Goal: Task Accomplishment & Management: Manage account settings

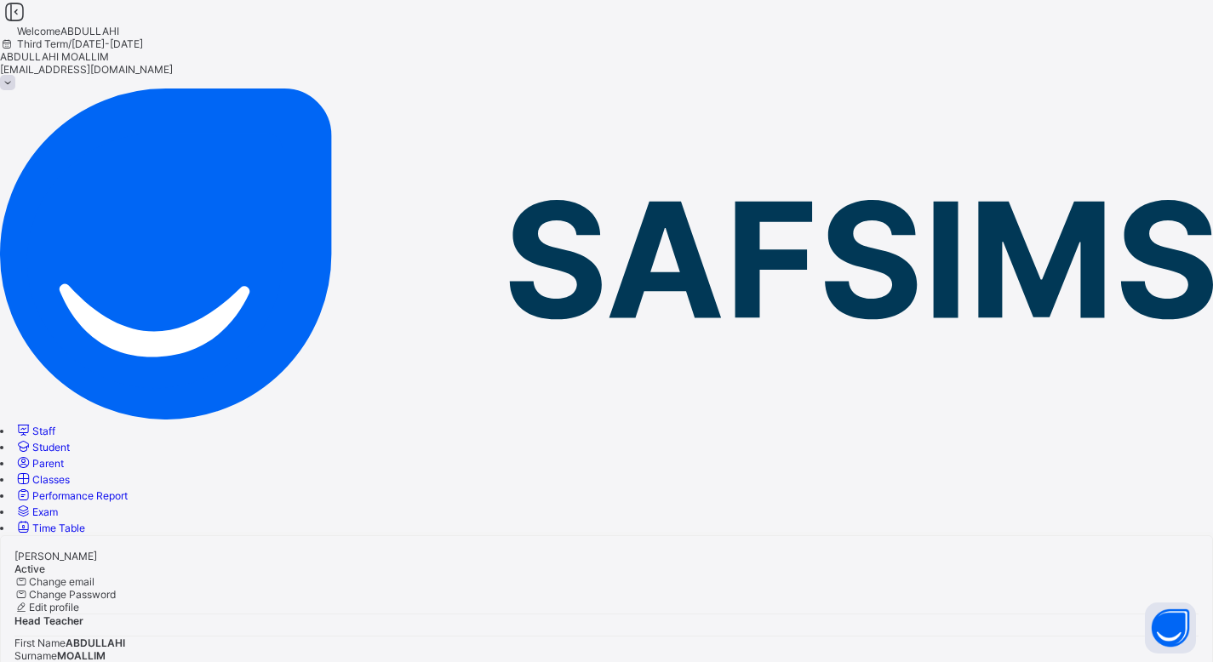
click at [70, 473] on span "Classes" at bounding box center [50, 479] width 37 height 13
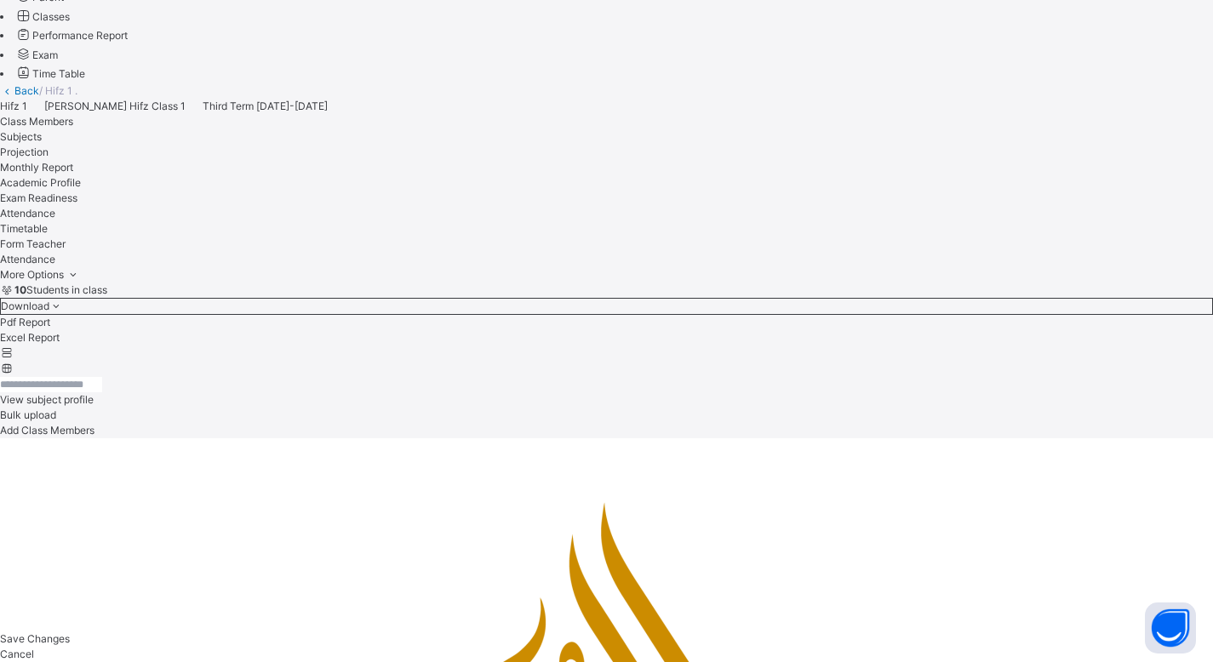
scroll to position [517, 0]
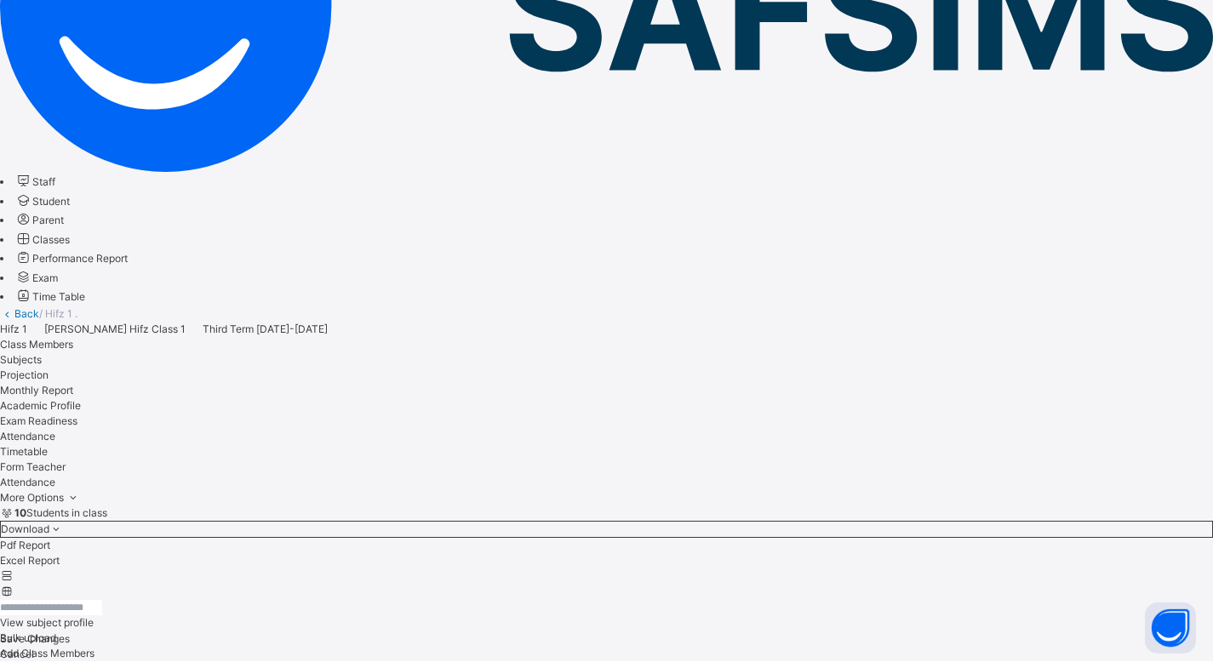
drag, startPoint x: 1224, startPoint y: 385, endPoint x: 1209, endPoint y: 243, distance: 142.9
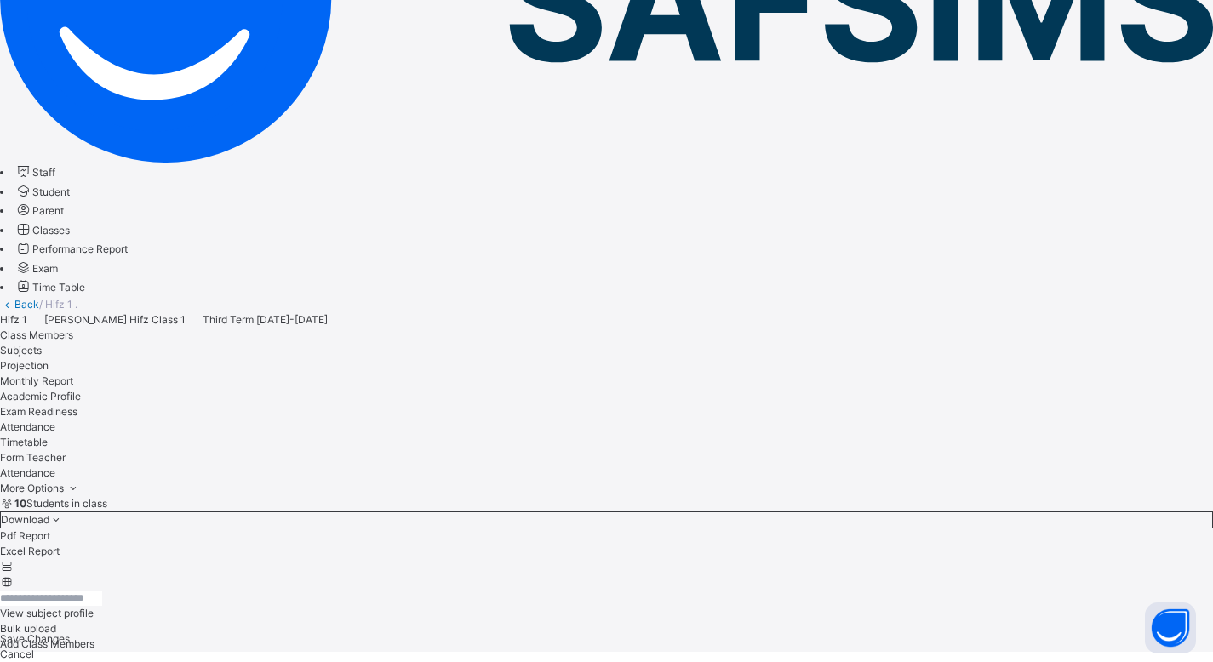
scroll to position [277, 0]
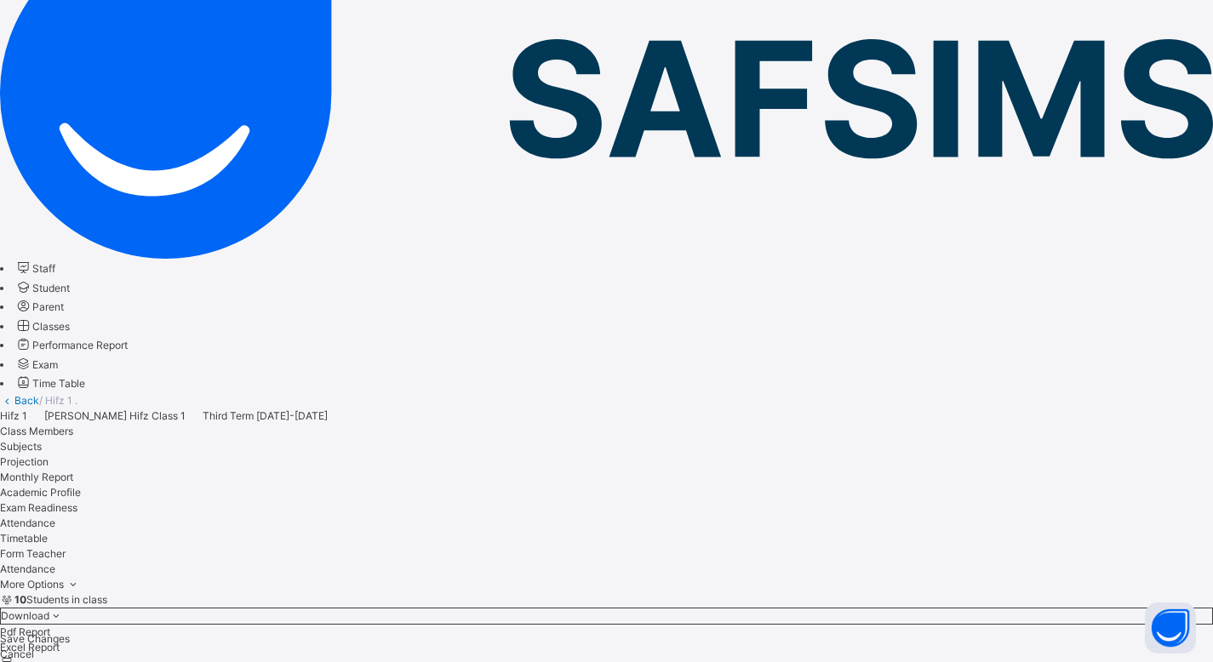
drag, startPoint x: 1224, startPoint y: 219, endPoint x: 1223, endPoint y: 160, distance: 58.7
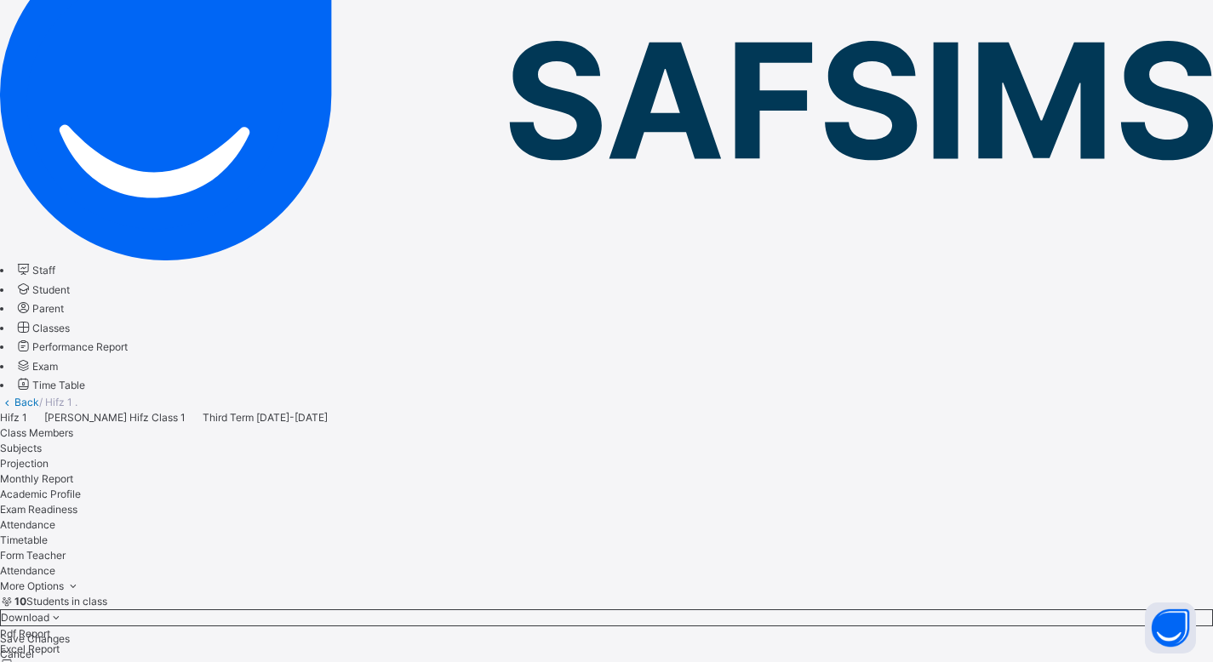
click at [55, 518] on span "Attendance" at bounding box center [27, 524] width 55 height 13
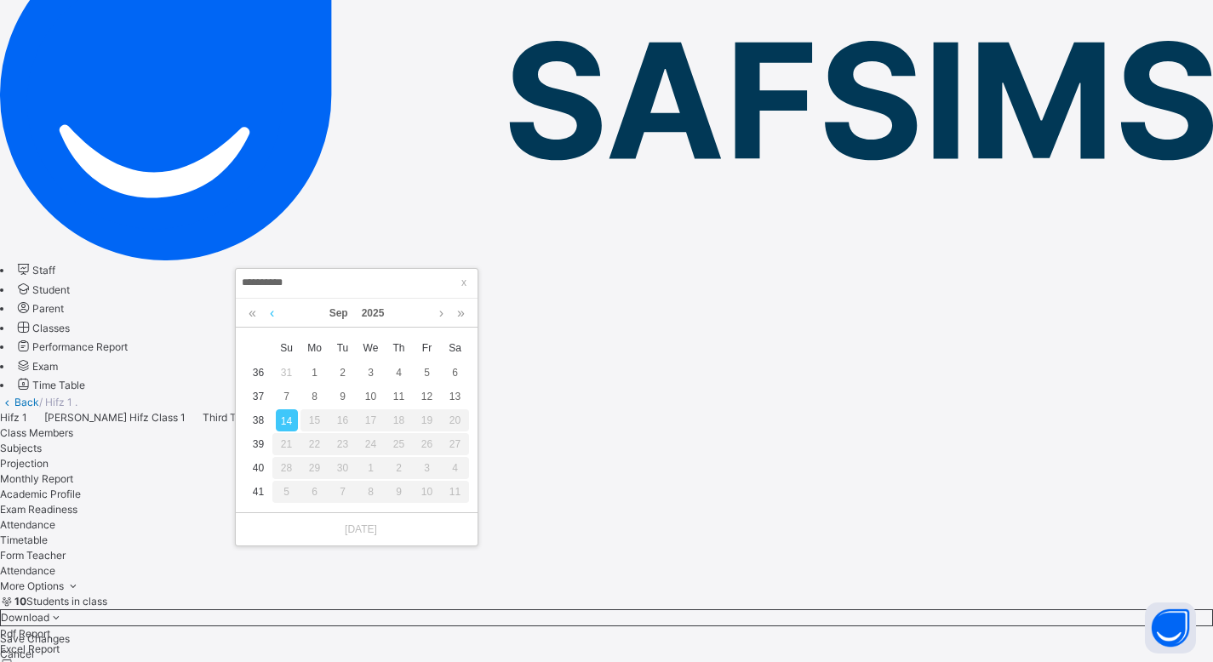
click at [268, 316] on link at bounding box center [271, 313] width 13 height 29
click at [439, 315] on link at bounding box center [441, 313] width 13 height 29
click at [270, 308] on link at bounding box center [271, 313] width 13 height 29
click at [436, 317] on link at bounding box center [441, 313] width 13 height 29
click at [437, 314] on link at bounding box center [441, 313] width 13 height 29
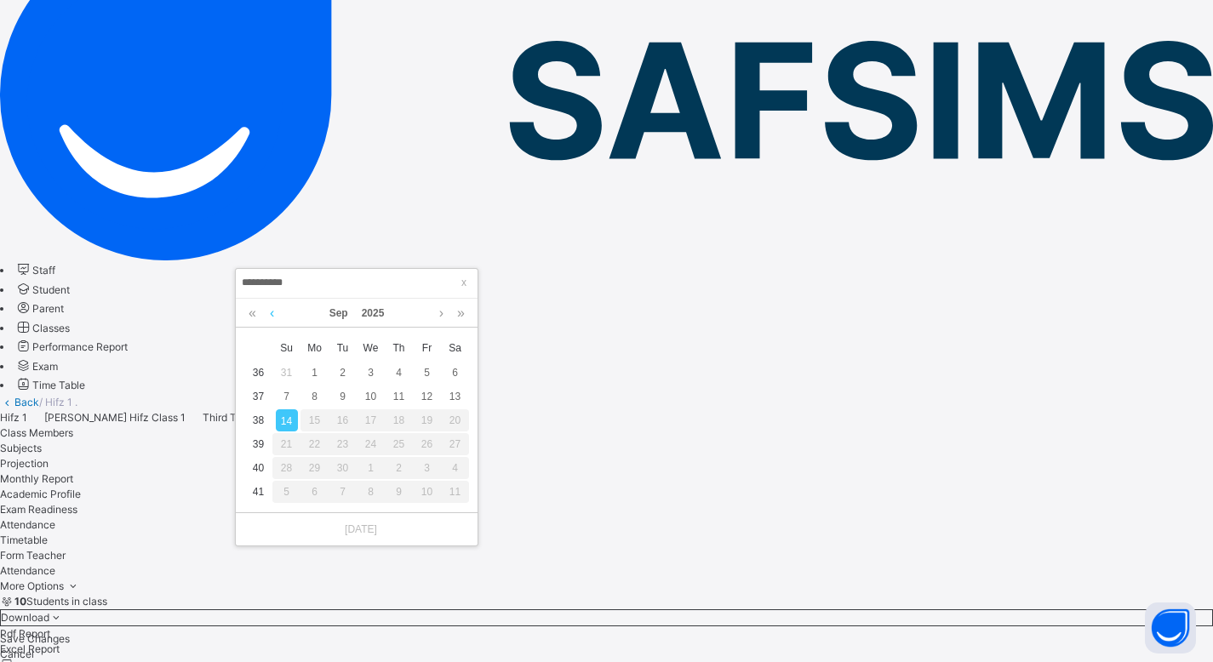
click at [269, 313] on link at bounding box center [271, 313] width 13 height 29
click at [423, 419] on div "15" at bounding box center [427, 420] width 22 height 22
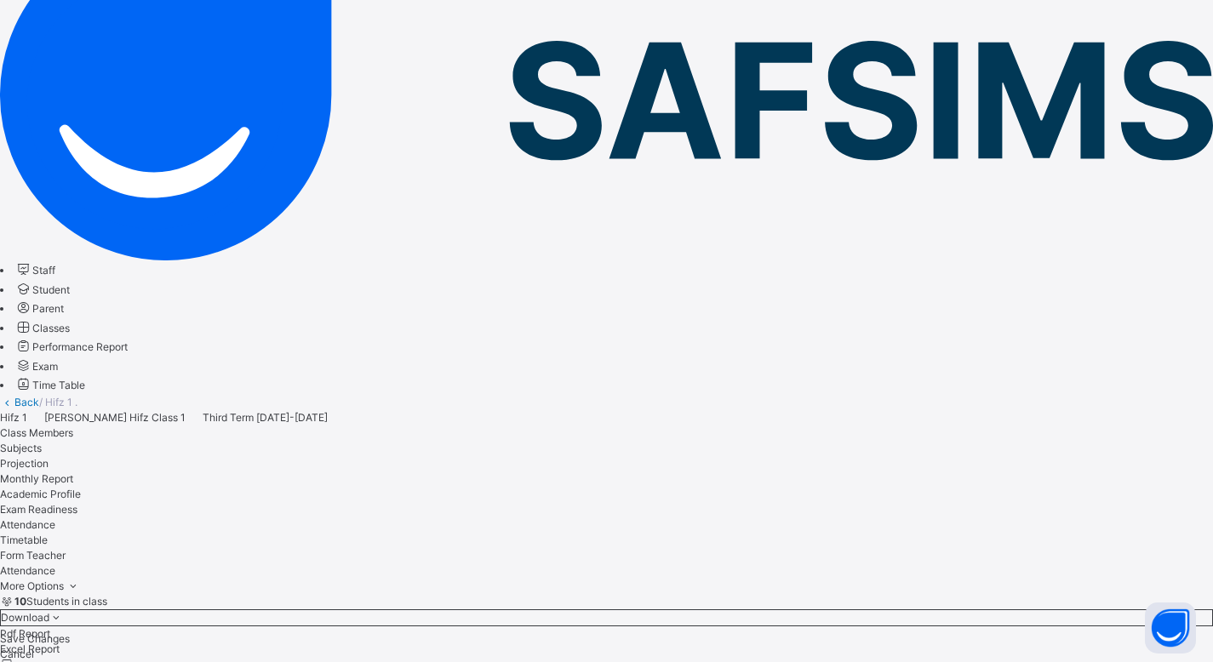
select select "*"
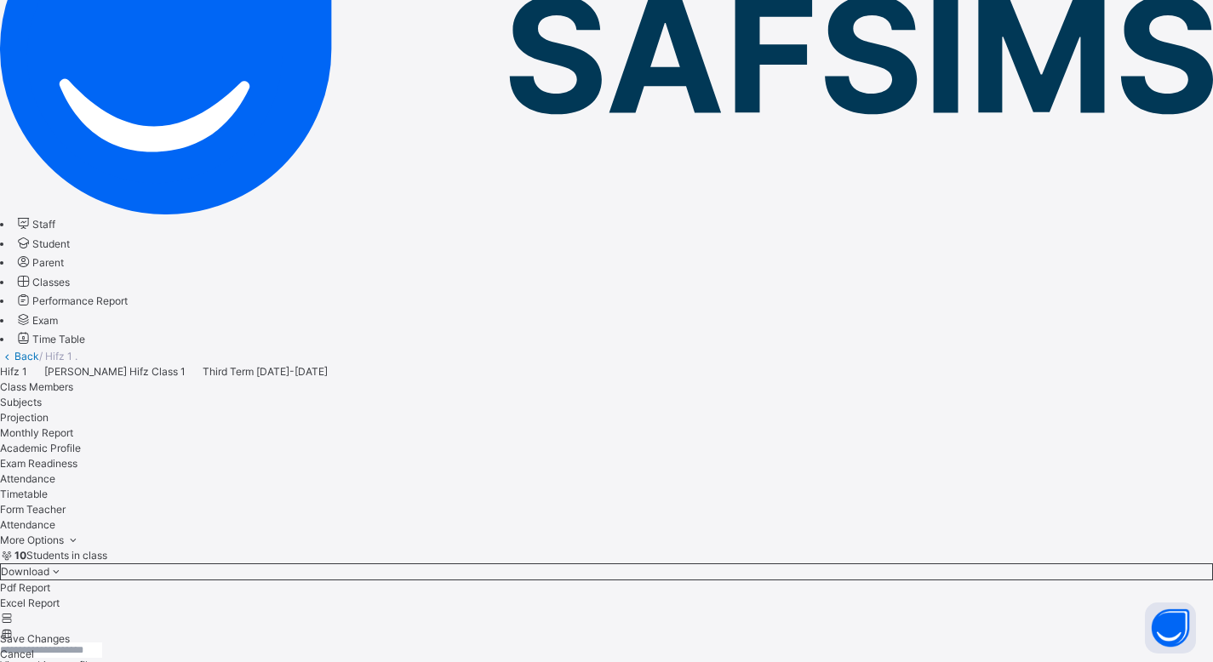
scroll to position [217, 0]
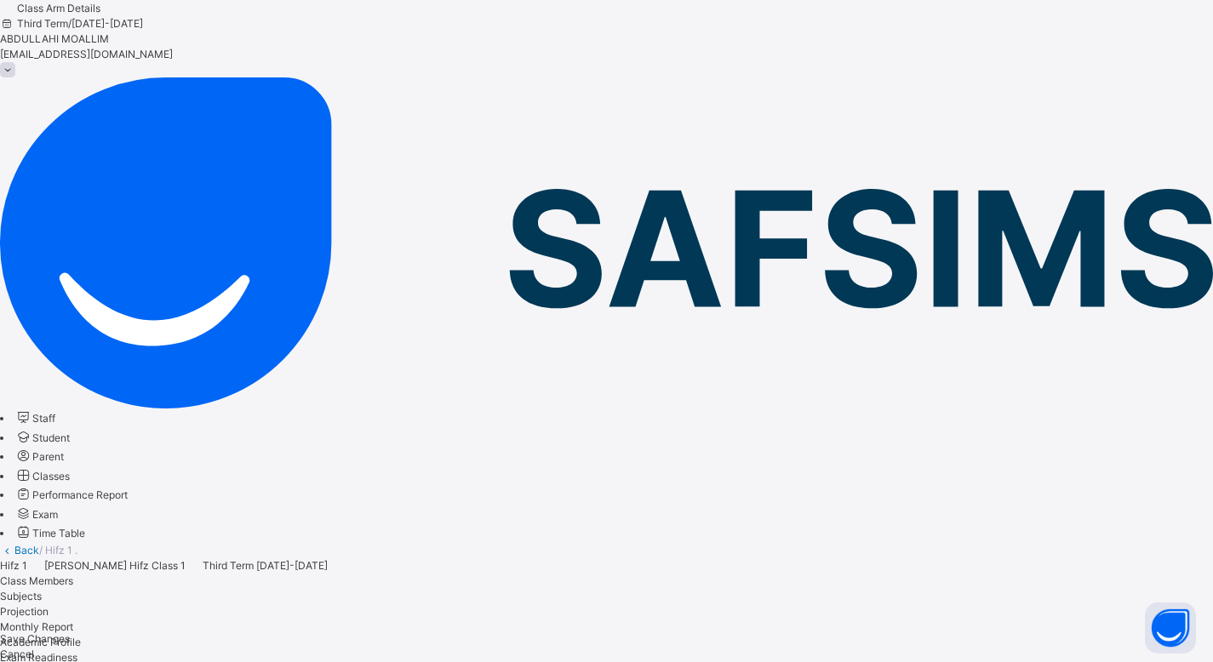
scroll to position [0, 0]
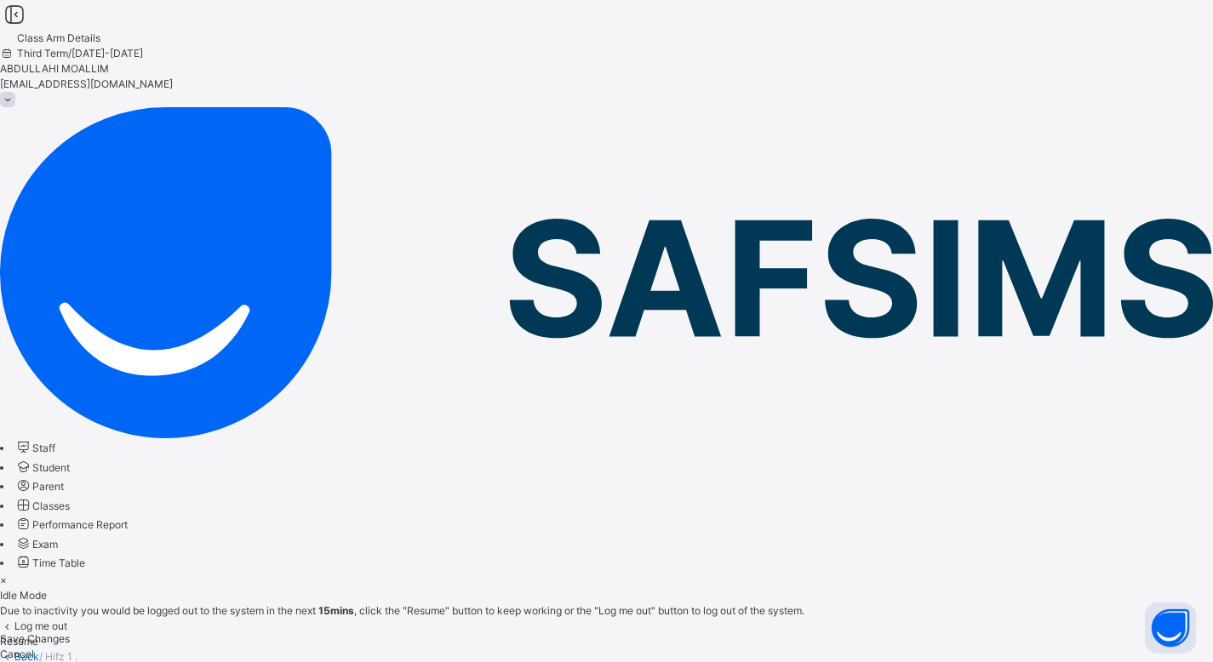
click at [38, 635] on span "Resume" at bounding box center [19, 641] width 38 height 13
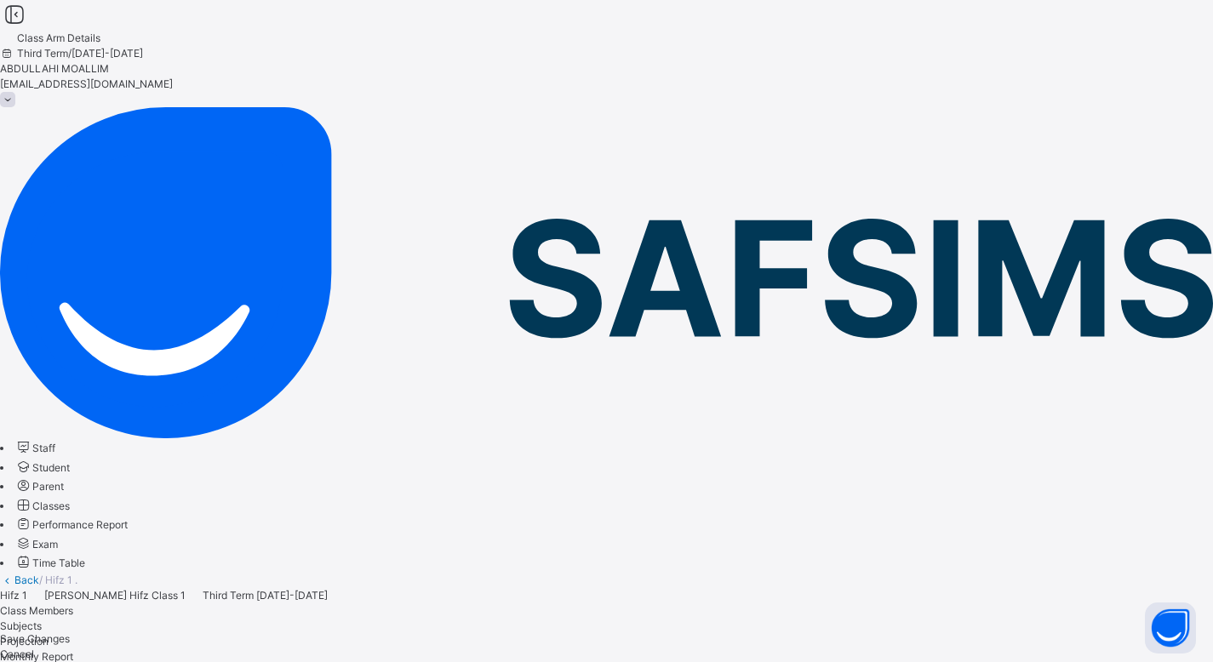
scroll to position [1, 0]
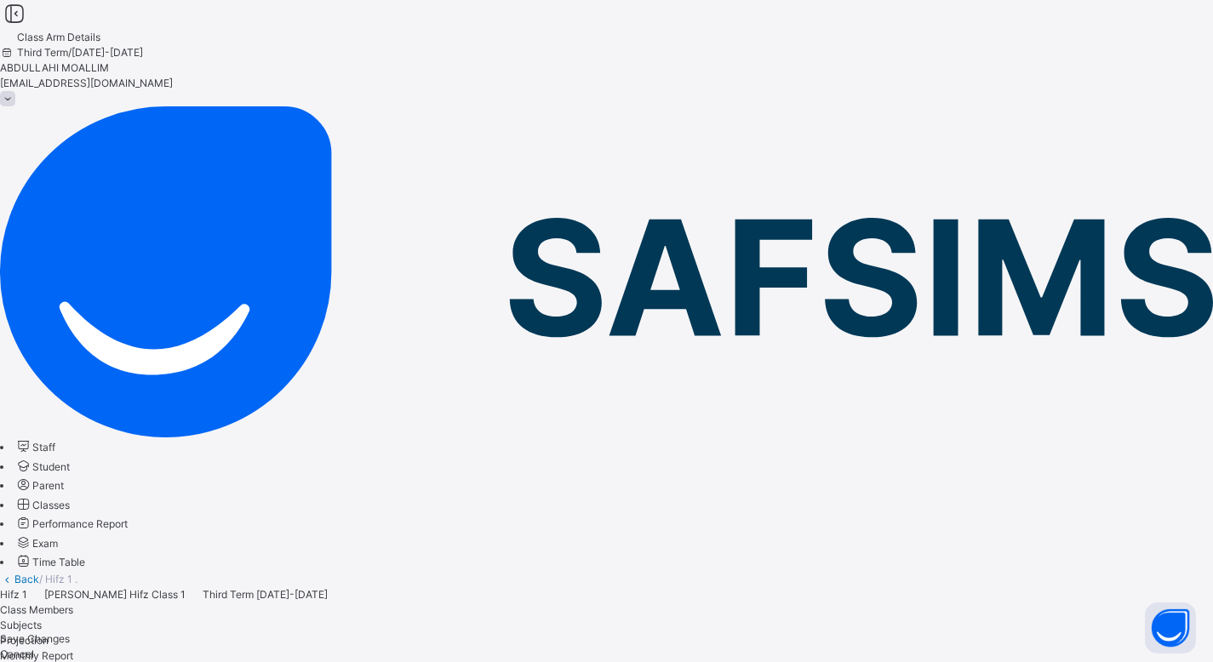
select select "*"
drag, startPoint x: 1211, startPoint y: 157, endPoint x: 1215, endPoint y: 343, distance: 185.5
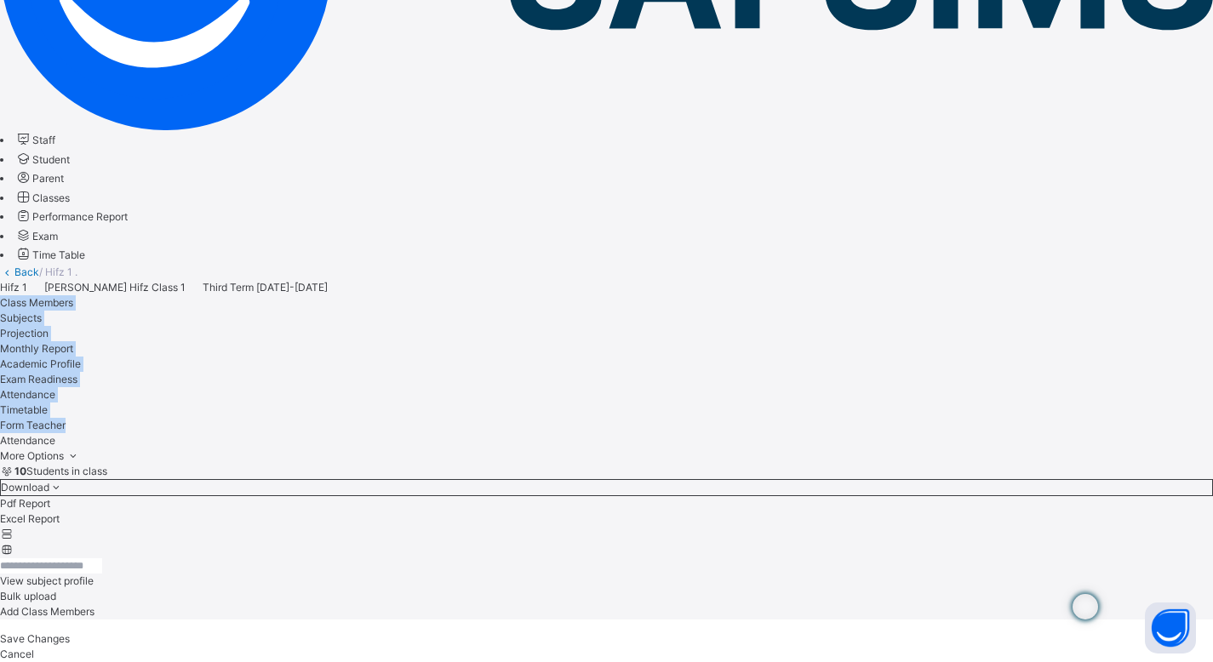
scroll to position [311, 0]
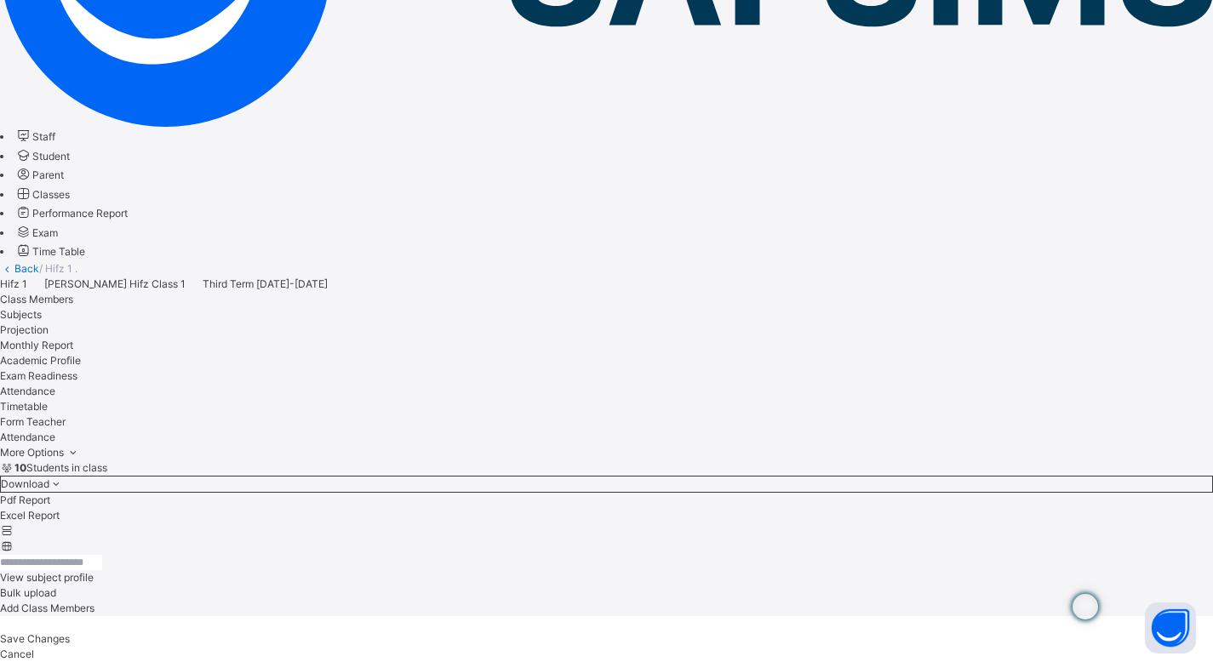
drag, startPoint x: 619, startPoint y: 351, endPoint x: 848, endPoint y: 339, distance: 229.3
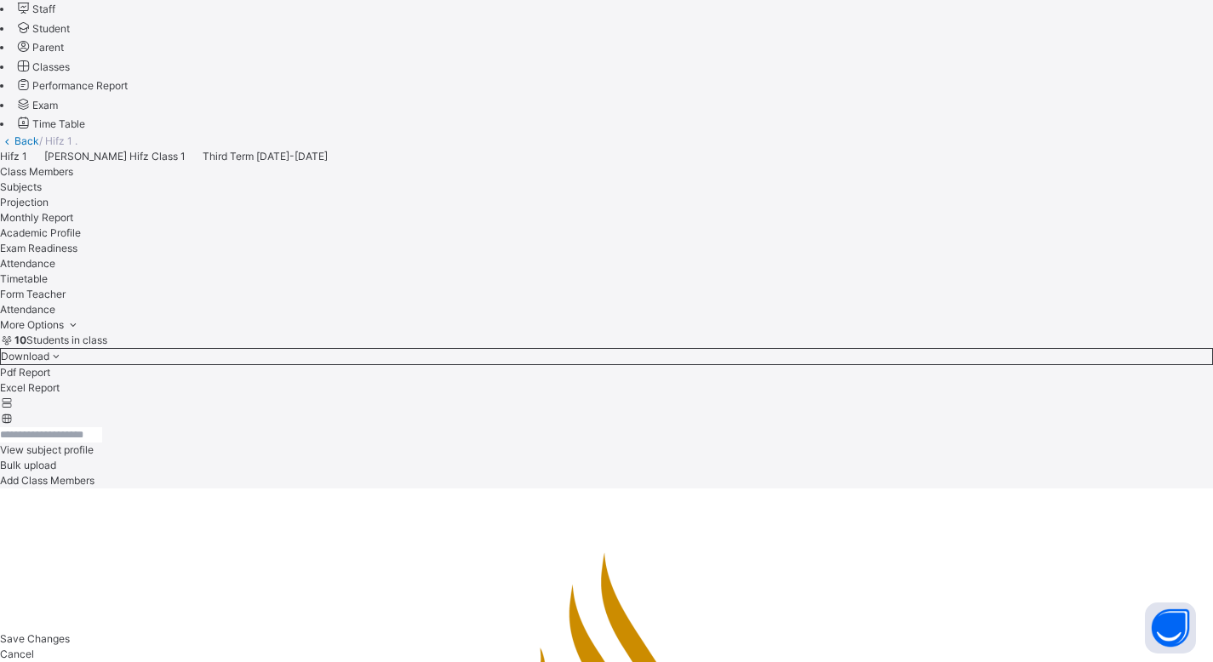
scroll to position [454, 0]
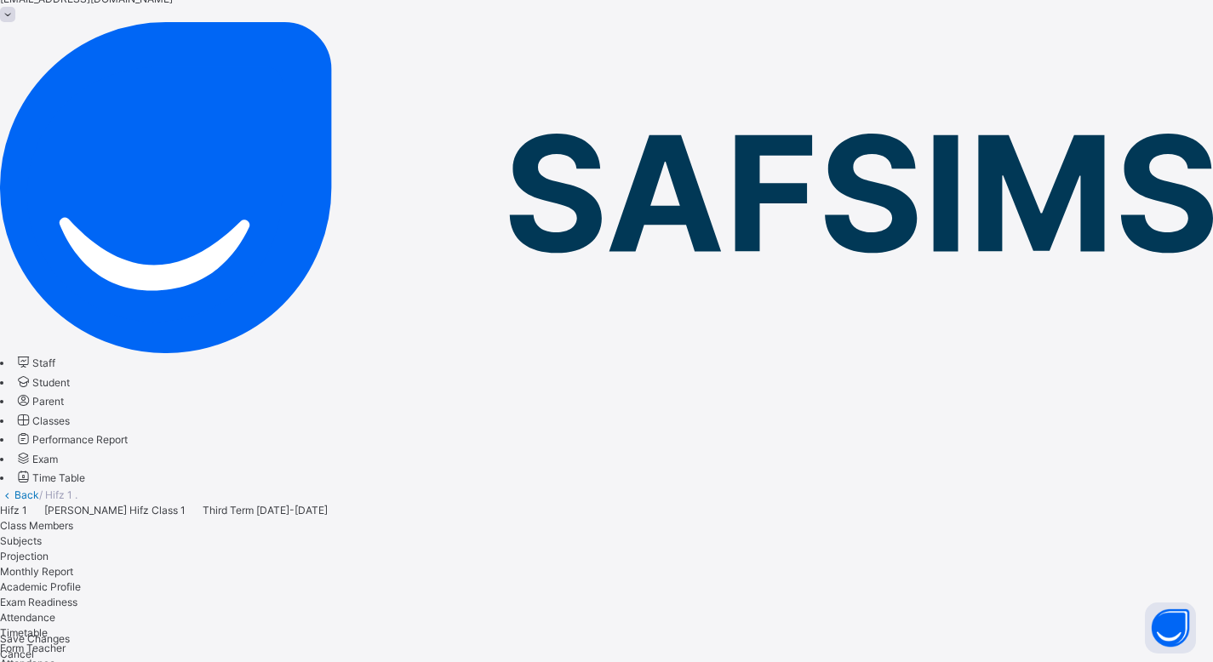
drag, startPoint x: 1224, startPoint y: 301, endPoint x: 1222, endPoint y: 166, distance: 135.3
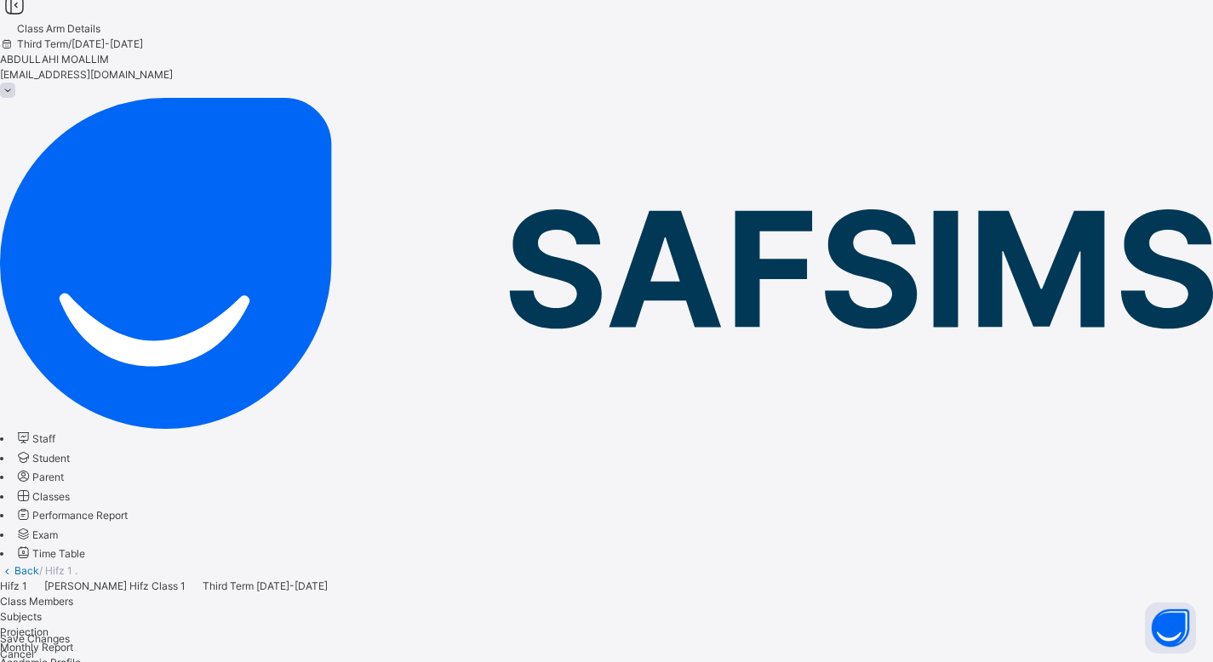
scroll to position [0, 0]
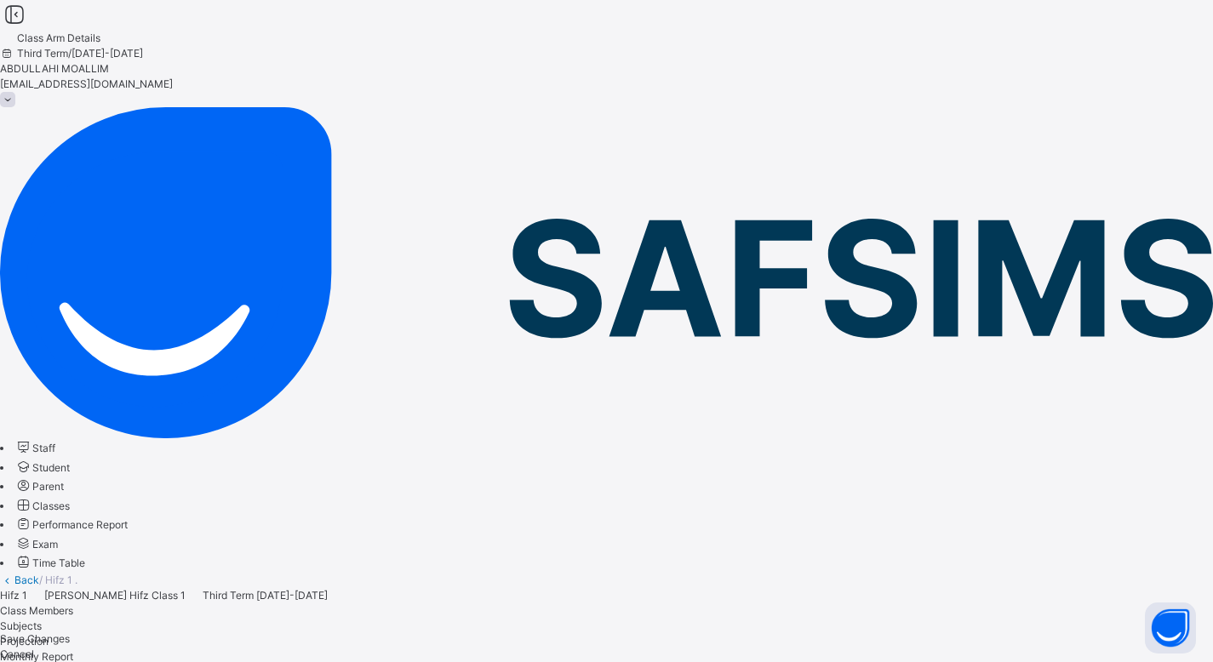
drag, startPoint x: 1224, startPoint y: 312, endPoint x: 1203, endPoint y: 25, distance: 288.4
click at [1020, 61] on div at bounding box center [606, 61] width 1213 height 0
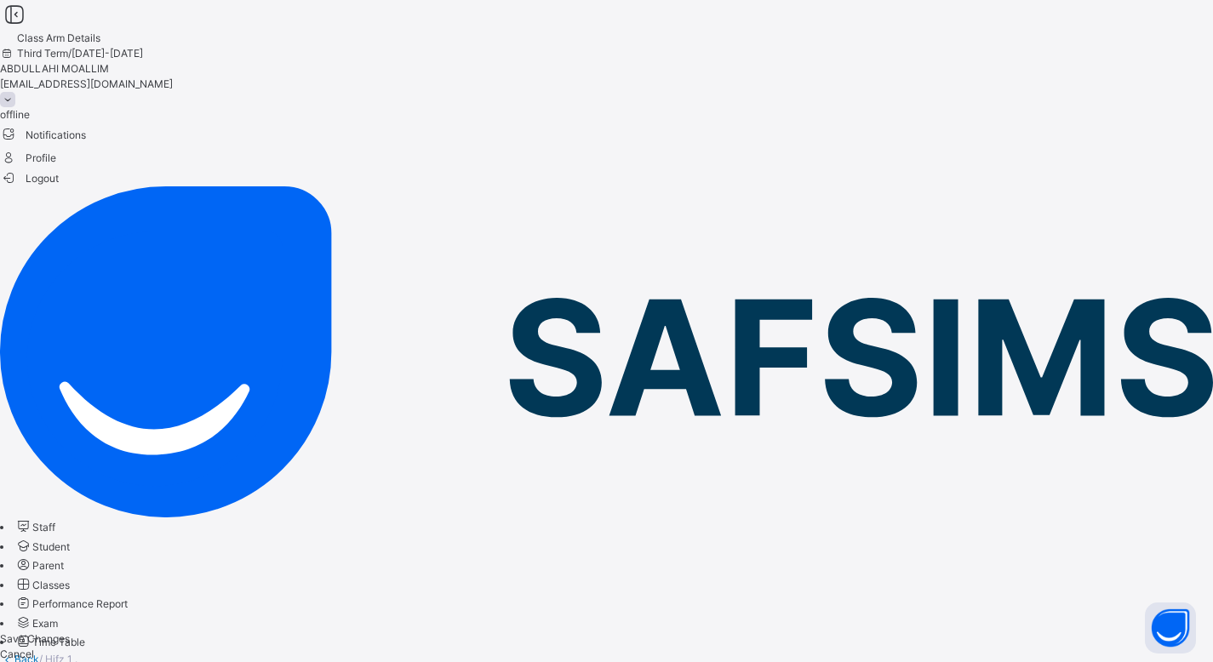
click at [1093, 107] on li "offline" at bounding box center [606, 114] width 1213 height 15
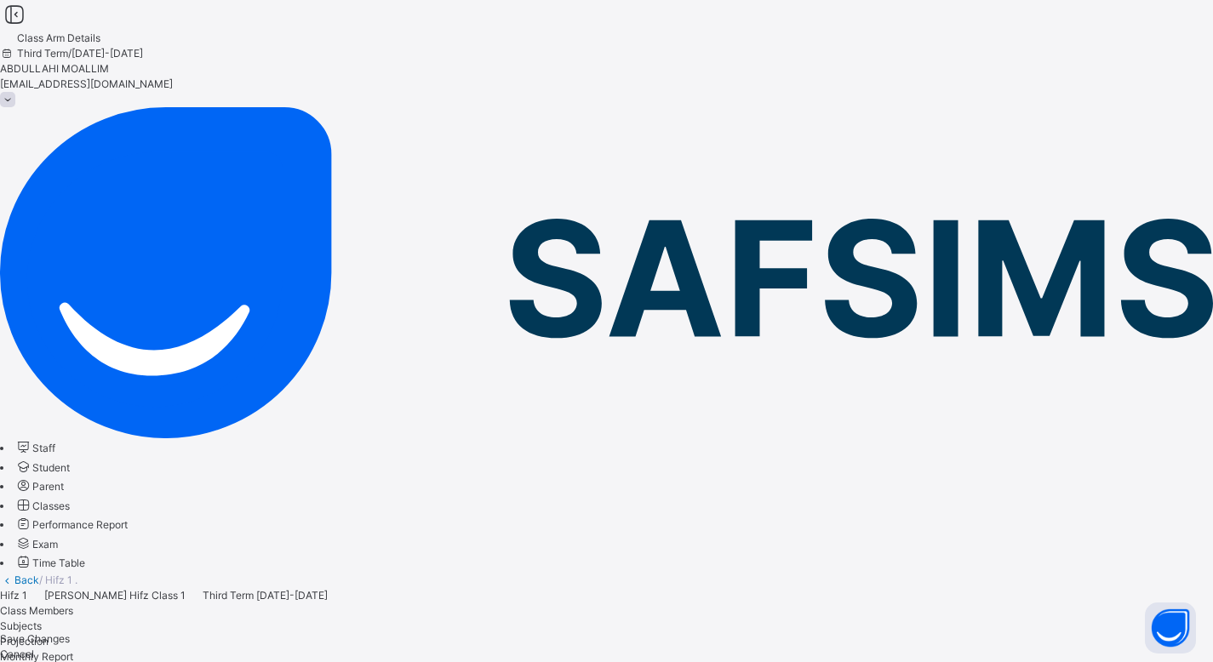
click at [1019, 61] on div at bounding box center [606, 61] width 1213 height 0
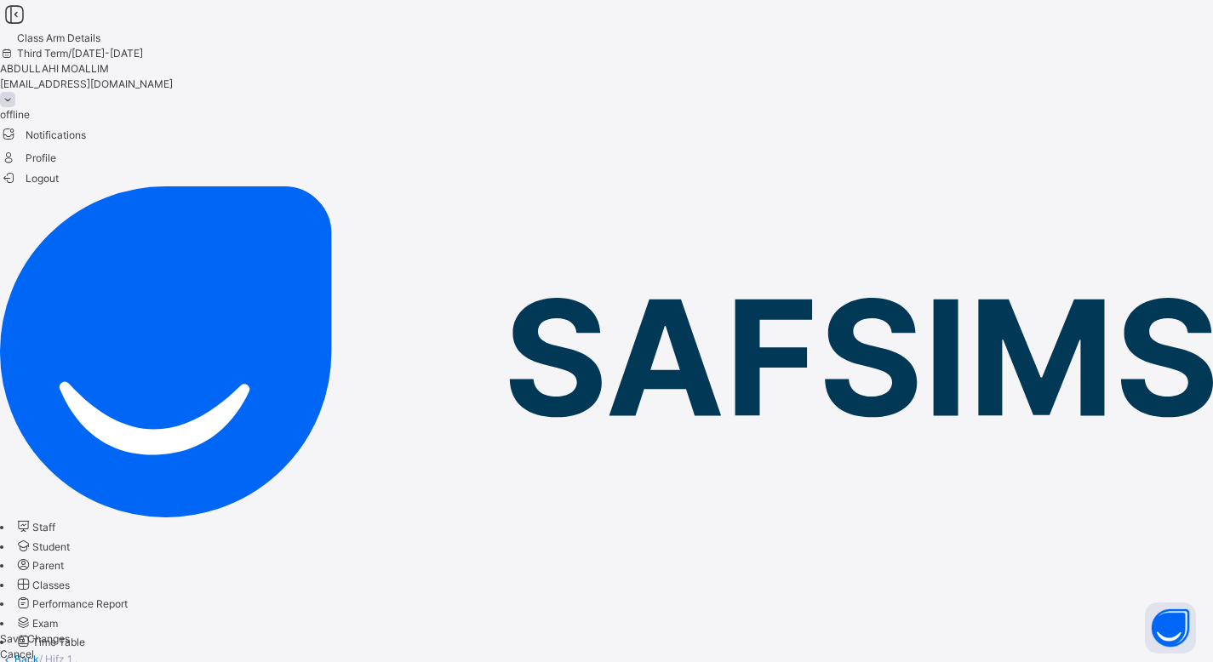
click at [1087, 123] on span "Notifications" at bounding box center [606, 134] width 1213 height 23
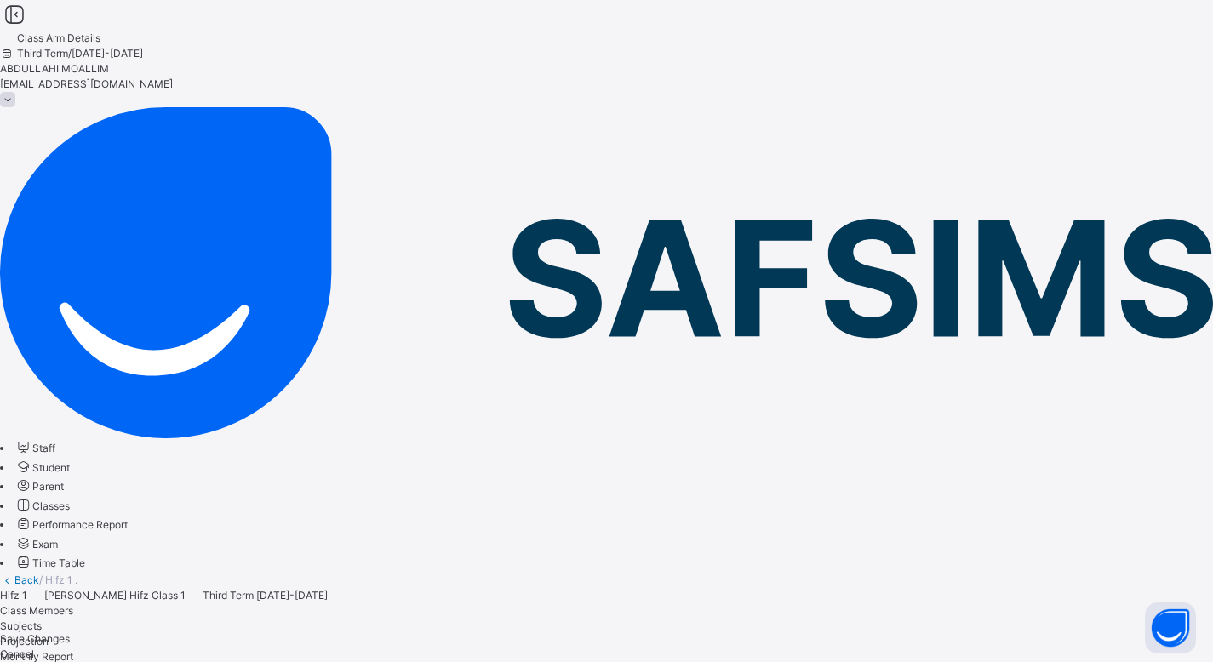
click at [77, 574] on span "/ Hifz 1 ." at bounding box center [58, 580] width 38 height 13
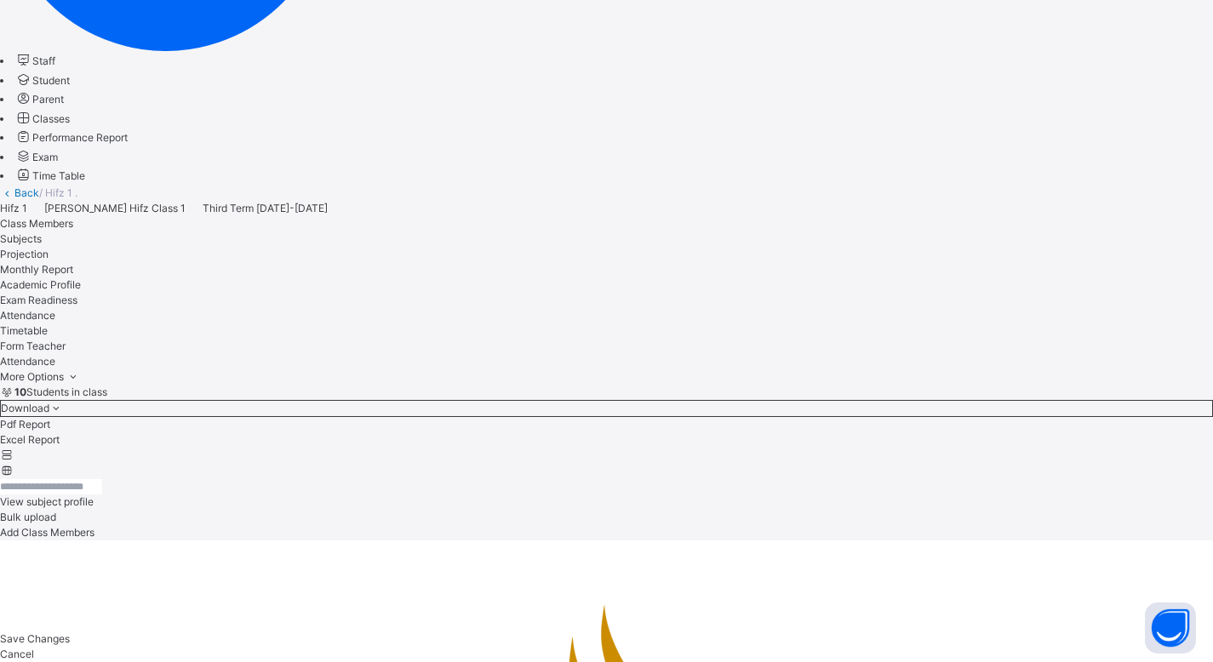
scroll to position [390, 0]
